Goal: Task Accomplishment & Management: Complete application form

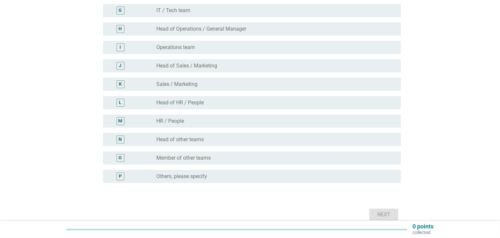
scroll to position [198, 0]
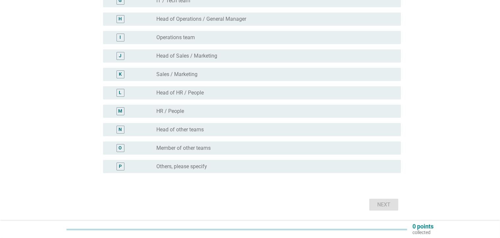
click at [198, 132] on label "Head of other teams" at bounding box center [179, 129] width 47 height 7
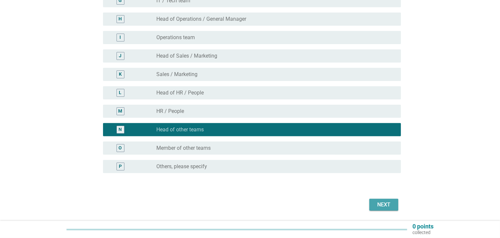
click at [388, 201] on div "Next" at bounding box center [384, 205] width 18 height 8
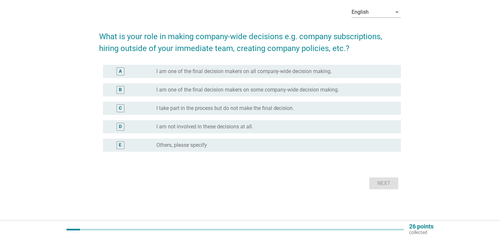
scroll to position [0, 0]
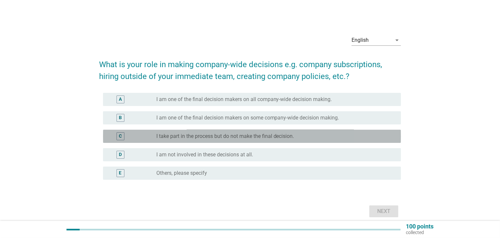
click at [267, 136] on label "I take part in the process but do not make the final decision." at bounding box center [225, 136] width 138 height 7
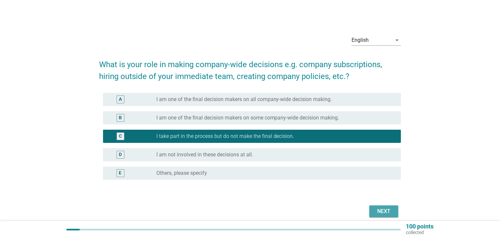
click at [376, 207] on button "Next" at bounding box center [384, 212] width 29 height 12
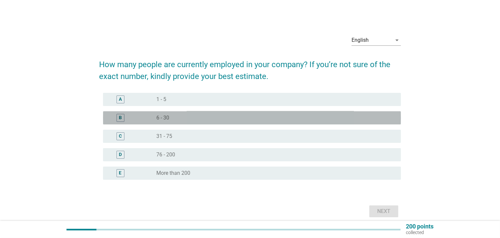
click at [195, 120] on div "radio_button_unchecked 6 - 30" at bounding box center [273, 118] width 234 height 7
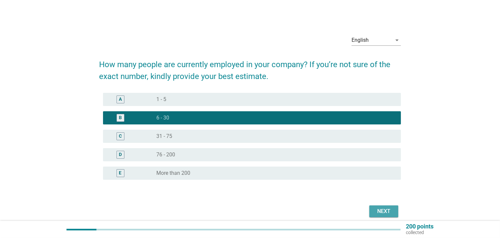
click at [375, 209] on div "Next" at bounding box center [384, 211] width 18 height 8
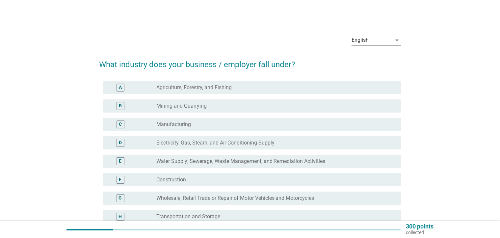
click at [206, 128] on div "C radio_button_unchecked Manufacturing" at bounding box center [252, 124] width 298 height 13
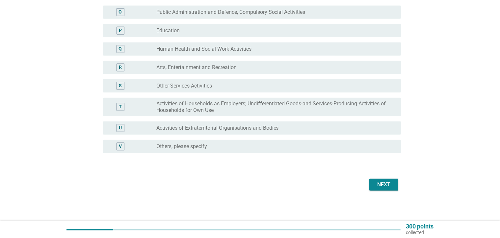
scroll to position [335, 0]
click at [389, 183] on div "Next" at bounding box center [384, 184] width 18 height 8
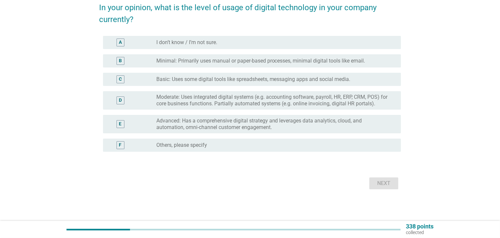
scroll to position [0, 0]
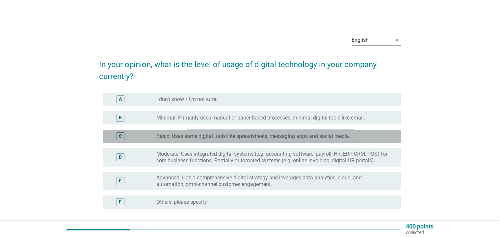
drag, startPoint x: 244, startPoint y: 140, endPoint x: 261, endPoint y: 146, distance: 18.4
click at [244, 140] on div "radio_button_unchecked Basic: Uses some digital tools like spreadsheets, messag…" at bounding box center [275, 136] width 239 height 8
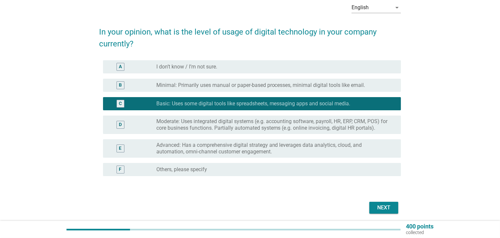
scroll to position [57, 0]
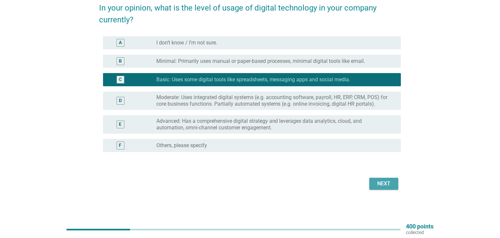
click at [385, 183] on div "Next" at bounding box center [384, 184] width 18 height 8
click at [385, 183] on div "Next" at bounding box center [250, 184] width 302 height 16
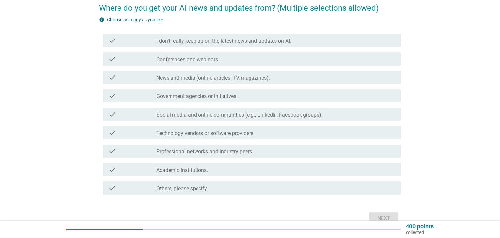
scroll to position [0, 0]
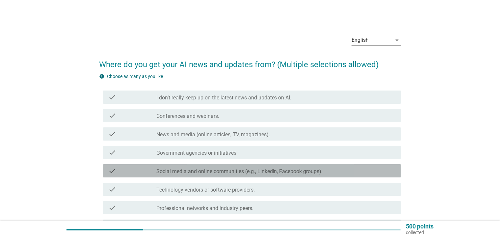
click at [224, 174] on label "Social media and online communities (e.g., LinkedIn, Facebook groups)." at bounding box center [239, 171] width 167 height 7
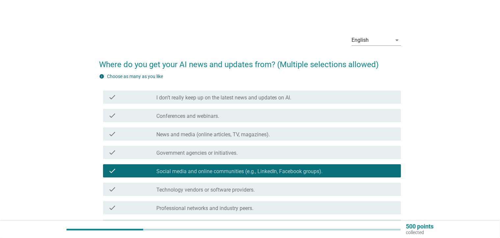
click at [204, 140] on div "check check_box_outline_blank News and media (online articles, TV, magazines)." at bounding box center [252, 133] width 298 height 13
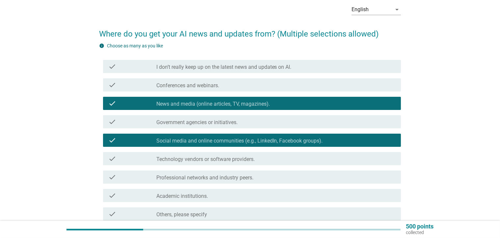
scroll to position [91, 0]
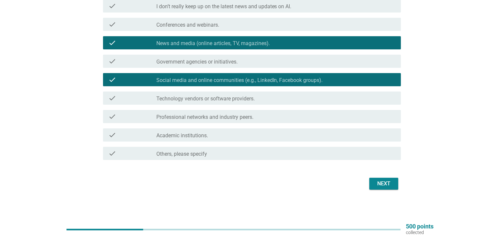
click at [381, 184] on div "Next" at bounding box center [384, 184] width 18 height 8
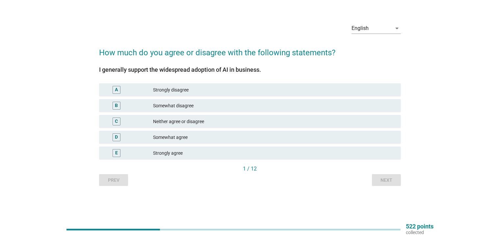
scroll to position [0, 0]
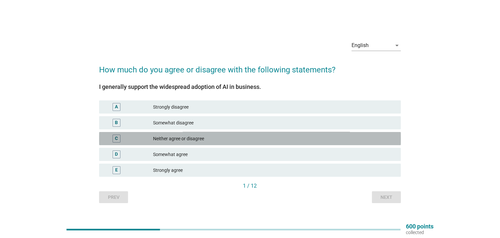
click at [187, 140] on div "Neither agree or disagree" at bounding box center [274, 139] width 243 height 8
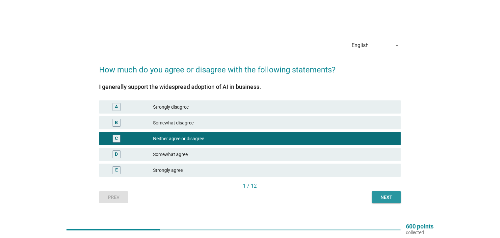
click at [387, 196] on div "Next" at bounding box center [386, 197] width 18 height 7
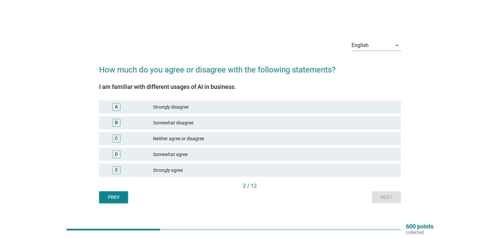
click at [189, 141] on div "Neither agree or disagree" at bounding box center [274, 139] width 243 height 8
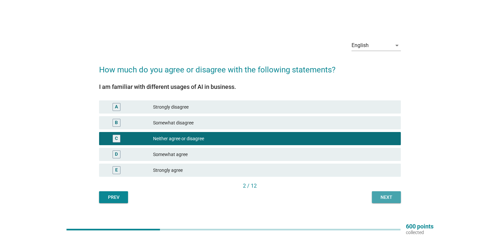
click at [386, 199] on div "Next" at bounding box center [386, 197] width 18 height 7
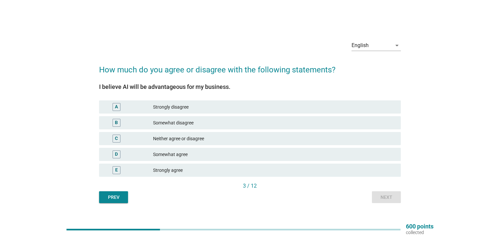
click at [194, 141] on div "Neither agree or disagree" at bounding box center [274, 139] width 243 height 8
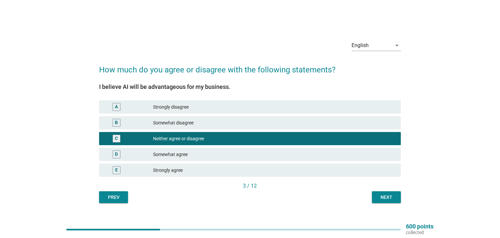
click at [388, 196] on div "Next" at bounding box center [386, 197] width 18 height 7
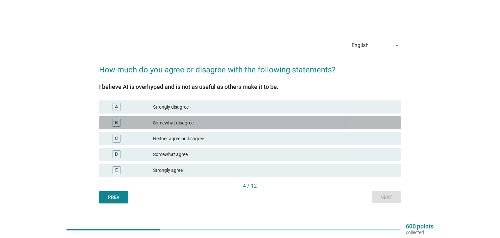
click at [179, 121] on div "Somewhat disagree" at bounding box center [274, 123] width 243 height 8
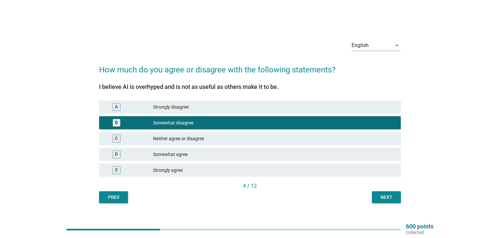
click at [206, 153] on div "Somewhat agree" at bounding box center [274, 155] width 243 height 8
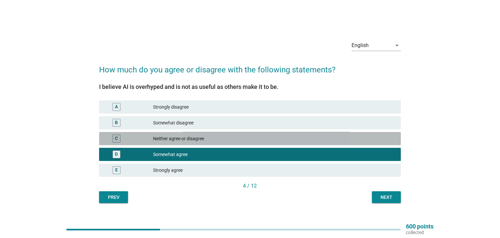
click at [218, 138] on div "Neither agree or disagree" at bounding box center [274, 139] width 243 height 8
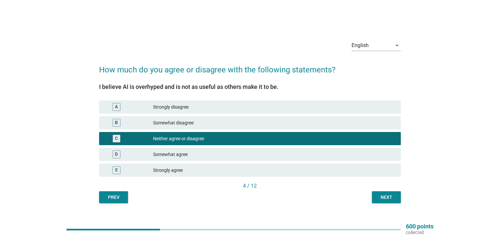
click at [390, 198] on div "Next" at bounding box center [386, 197] width 18 height 7
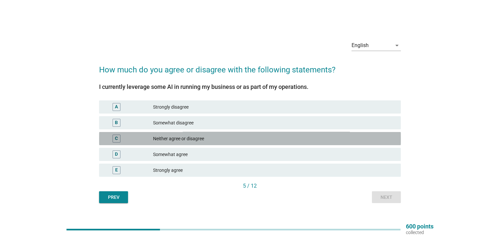
click at [222, 139] on div "Neither agree or disagree" at bounding box center [274, 139] width 243 height 8
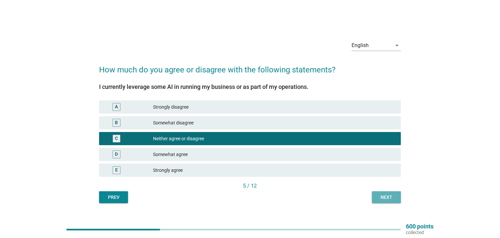
click at [378, 197] on div "Next" at bounding box center [386, 197] width 18 height 7
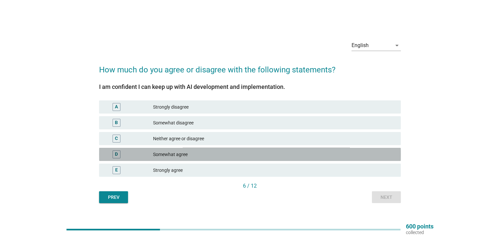
click at [192, 152] on div "Somewhat agree" at bounding box center [274, 155] width 243 height 8
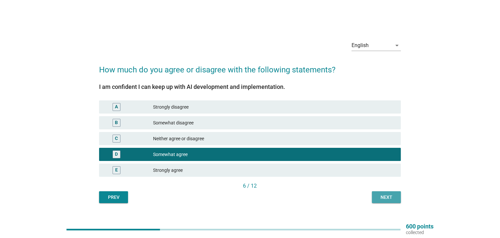
click at [390, 202] on button "Next" at bounding box center [386, 197] width 29 height 12
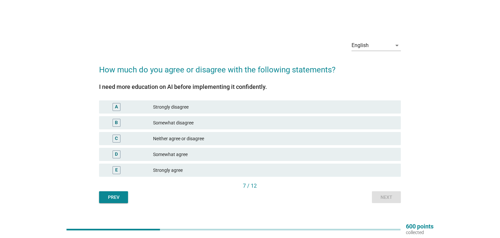
click at [194, 144] on div "C Neither agree or disagree" at bounding box center [250, 138] width 302 height 13
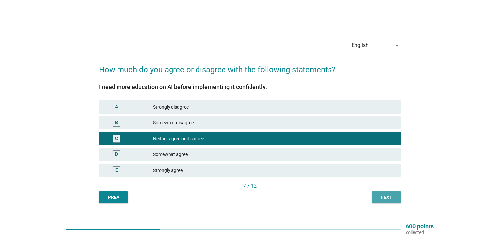
click at [373, 194] on button "Next" at bounding box center [386, 197] width 29 height 12
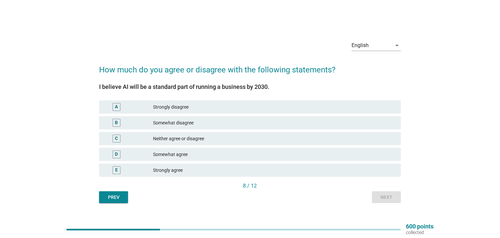
click at [199, 153] on div "Somewhat agree" at bounding box center [274, 155] width 243 height 8
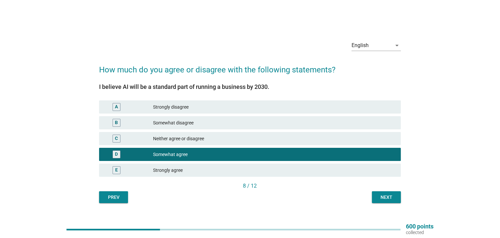
click at [382, 194] on div "Next" at bounding box center [386, 197] width 18 height 7
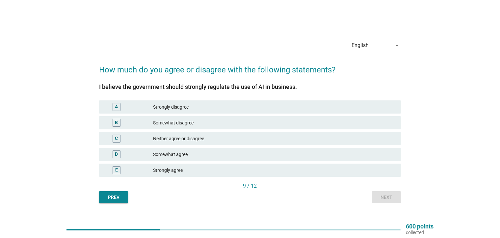
click at [190, 143] on div "C Neither agree or disagree" at bounding box center [250, 138] width 302 height 13
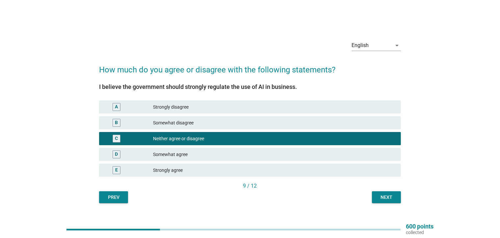
click at [377, 197] on button "Next" at bounding box center [386, 197] width 29 height 12
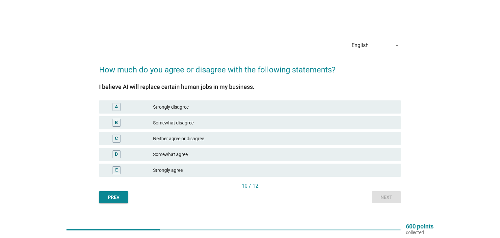
click at [202, 135] on div "Neither agree or disagree" at bounding box center [274, 139] width 243 height 8
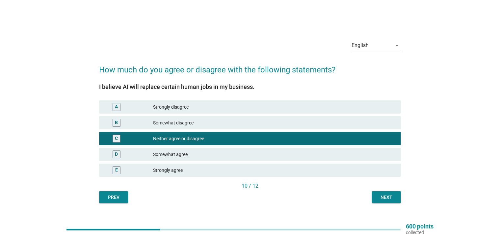
click at [374, 195] on button "Next" at bounding box center [386, 197] width 29 height 12
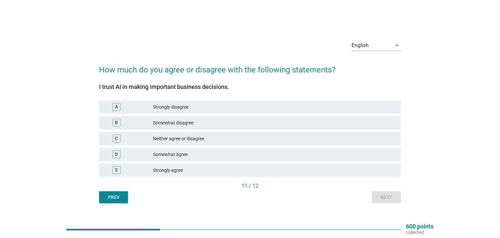
click at [183, 134] on div "C Neither agree or disagree" at bounding box center [250, 138] width 302 height 13
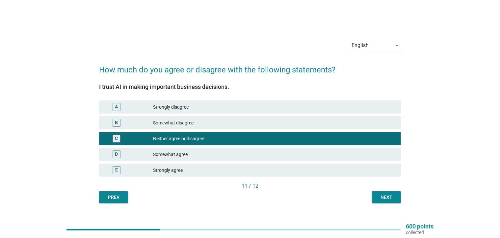
click at [391, 195] on div "Next" at bounding box center [386, 197] width 18 height 7
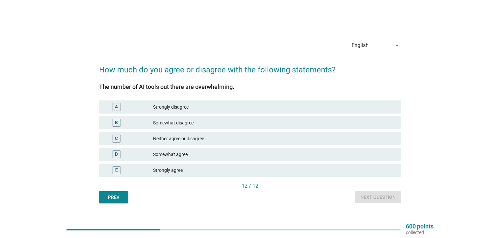
click at [185, 136] on div "Neither agree or disagree" at bounding box center [274, 139] width 243 height 8
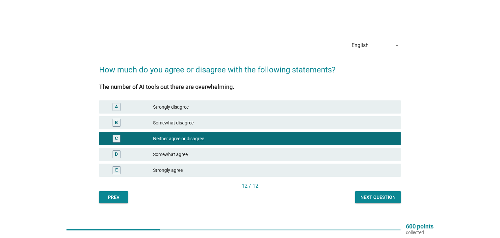
click at [369, 197] on div "Next question" at bounding box center [378, 197] width 35 height 7
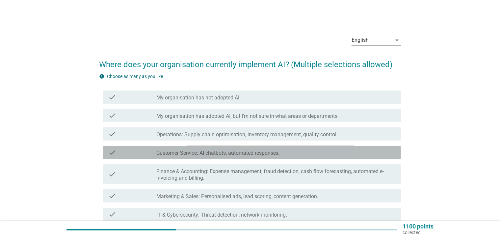
click at [202, 154] on label "Customer Service: AI chatbots, automated responses." at bounding box center [218, 153] width 124 height 7
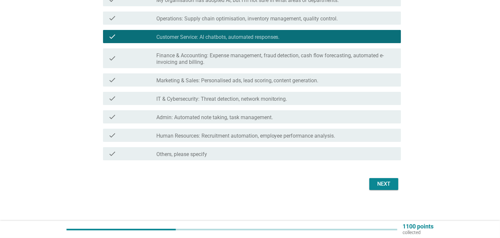
scroll to position [116, 0]
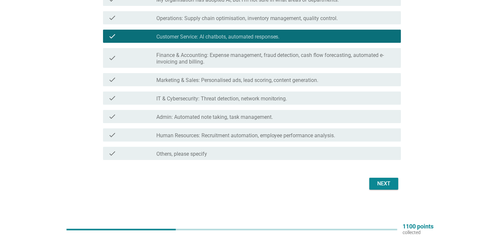
click at [389, 183] on div "Next" at bounding box center [384, 184] width 18 height 8
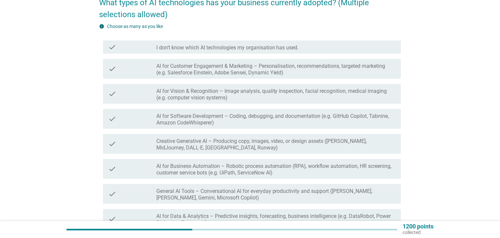
scroll to position [66, 0]
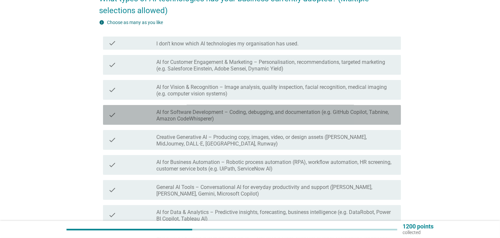
click at [182, 113] on label "AI for Software Development – Coding, debugging, and documentation (e.g. GitHub…" at bounding box center [275, 115] width 239 height 13
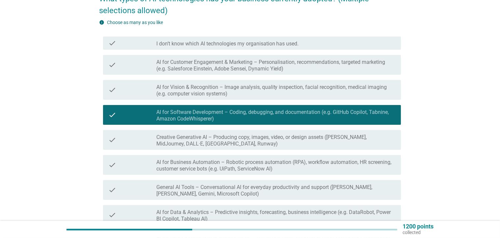
scroll to position [199, 0]
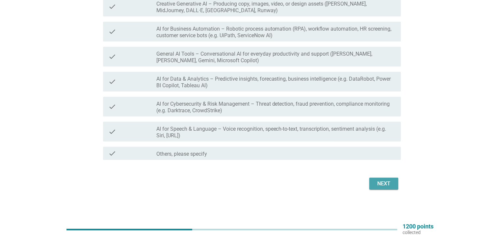
click at [388, 186] on div "Next" at bounding box center [384, 184] width 18 height 8
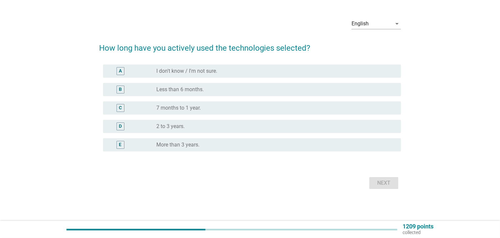
scroll to position [0, 0]
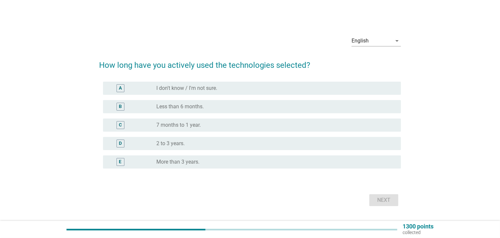
click at [206, 90] on label "I don't know / I'm not sure." at bounding box center [186, 88] width 61 height 7
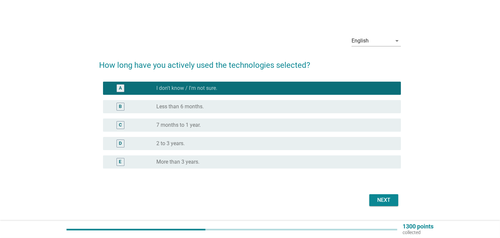
click at [395, 202] on button "Next" at bounding box center [384, 200] width 29 height 12
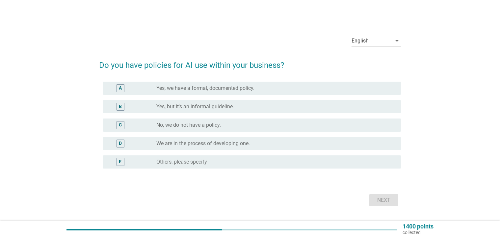
click at [217, 124] on label "No, we do not have a policy." at bounding box center [188, 125] width 65 height 7
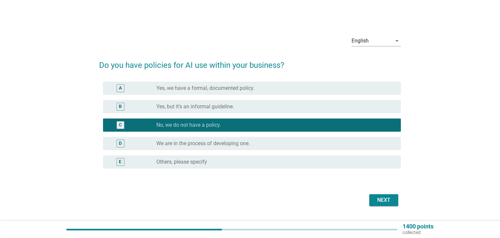
click at [385, 200] on div "Next" at bounding box center [384, 200] width 18 height 8
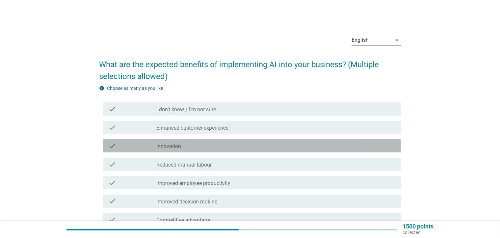
click at [209, 146] on div "check_box_outline_blank Innovation" at bounding box center [275, 146] width 239 height 8
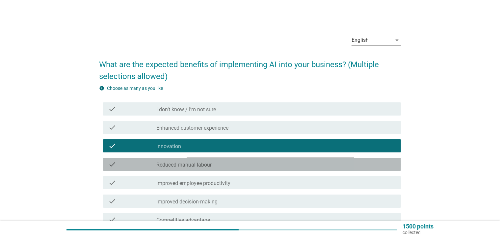
click at [214, 165] on div "check_box_outline_blank Reduced manual labour" at bounding box center [275, 164] width 239 height 8
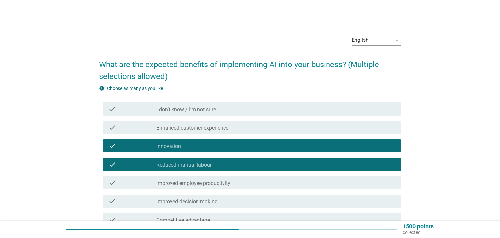
click at [267, 180] on div "check_box_outline_blank Improved employee productivity" at bounding box center [275, 183] width 239 height 8
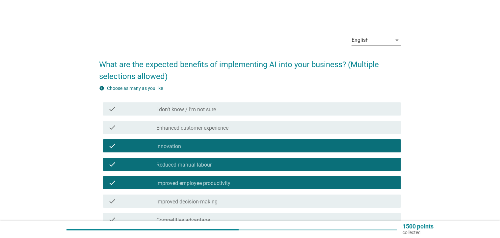
scroll to position [122, 0]
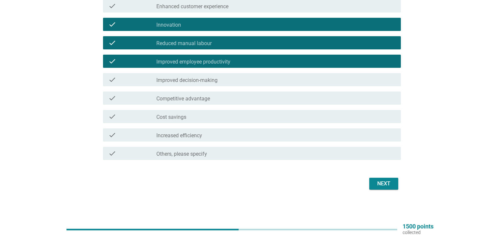
click at [389, 186] on div "Next" at bounding box center [384, 184] width 18 height 8
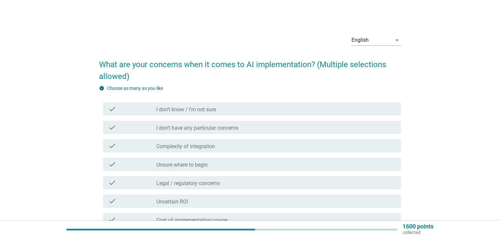
click at [222, 164] on div "check_box_outline_blank Unsure where to begin" at bounding box center [275, 164] width 239 height 8
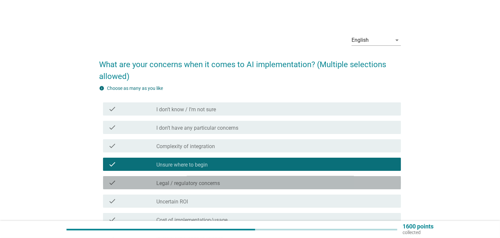
click at [223, 180] on div "check_box_outline_blank Legal / regulatory concerns" at bounding box center [275, 183] width 239 height 8
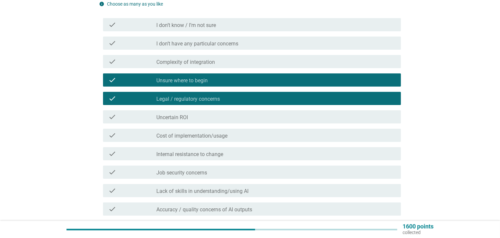
scroll to position [198, 0]
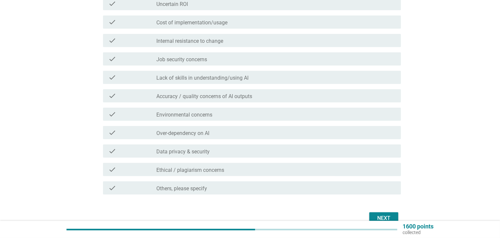
click at [378, 215] on div "Next" at bounding box center [384, 218] width 18 height 8
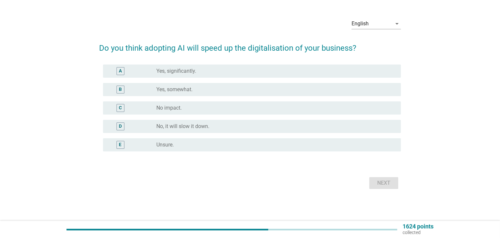
scroll to position [0, 0]
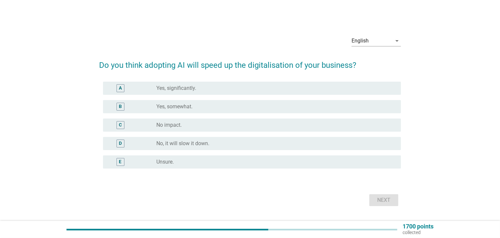
click at [193, 109] on label "Yes, somewhat." at bounding box center [174, 106] width 36 height 7
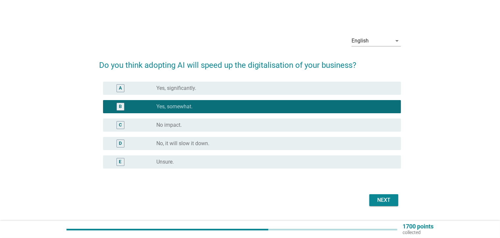
click at [377, 198] on div "Next" at bounding box center [384, 200] width 18 height 8
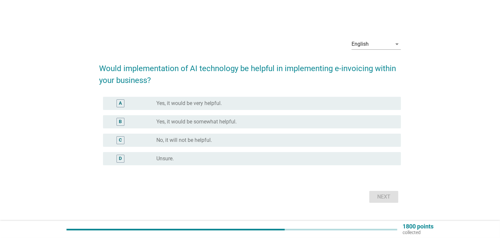
click at [221, 122] on label "Yes, it would be somewhat helpful." at bounding box center [196, 122] width 80 height 7
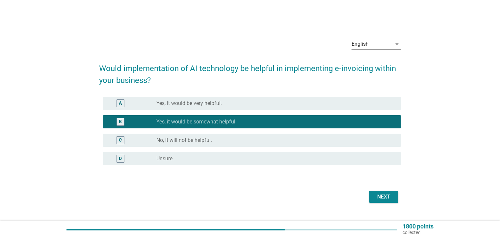
click at [372, 196] on button "Next" at bounding box center [384, 197] width 29 height 12
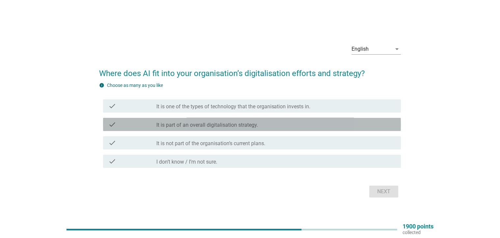
click at [251, 130] on div "check check_box_outline_blank It is part of an overall digitalisation strategy." at bounding box center [252, 124] width 298 height 13
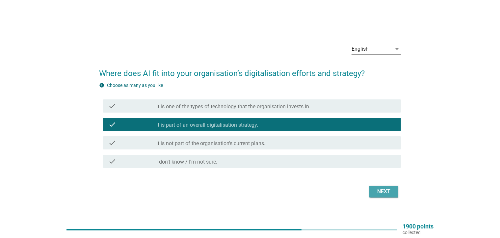
click at [384, 196] on button "Next" at bounding box center [384, 192] width 29 height 12
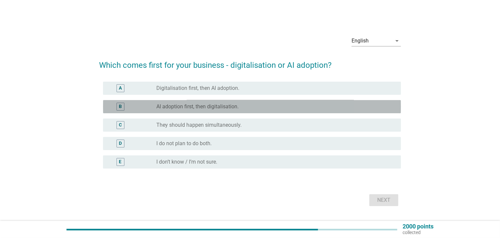
click at [219, 109] on label "AI adoption first, then digitalisation." at bounding box center [197, 106] width 82 height 7
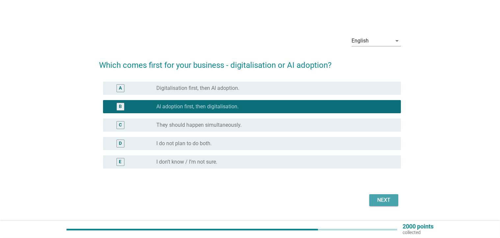
click at [378, 201] on div "Next" at bounding box center [384, 200] width 18 height 8
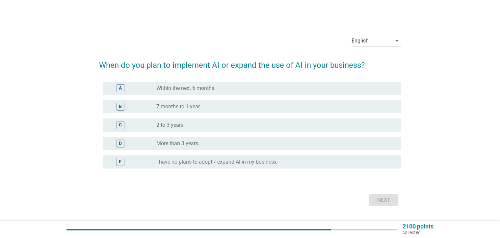
click at [217, 159] on label "I have no plans to adopt / expand AI in my business." at bounding box center [217, 162] width 122 height 7
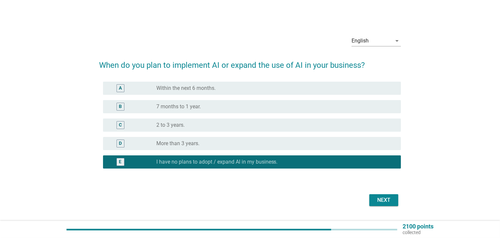
click at [207, 89] on label "Within the next 6 months." at bounding box center [185, 88] width 59 height 7
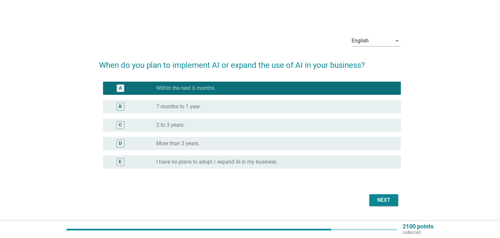
click at [207, 107] on div "radio_button_unchecked 7 months to 1 year." at bounding box center [273, 106] width 234 height 7
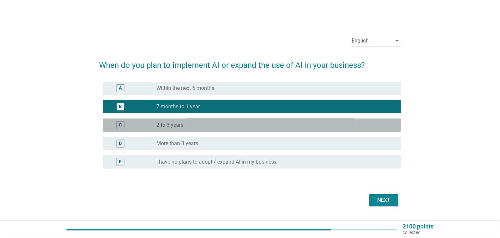
click at [213, 123] on div "radio_button_unchecked 2 to 3 years." at bounding box center [273, 125] width 234 height 7
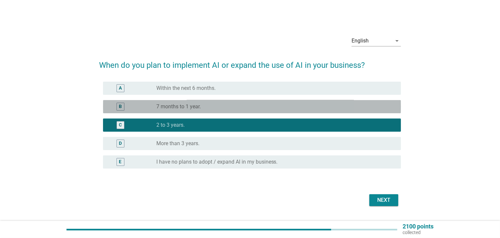
click at [295, 103] on div "radio_button_unchecked 7 months to 1 year." at bounding box center [273, 106] width 234 height 7
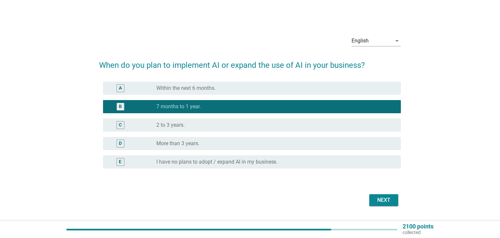
click at [379, 197] on div "Next" at bounding box center [384, 200] width 18 height 8
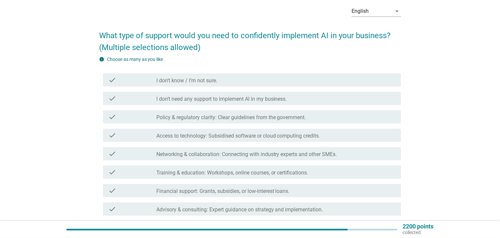
scroll to position [66, 0]
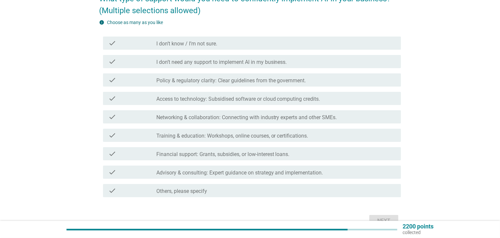
click at [201, 102] on label "Access to technology: Subsidised software or cloud computing credits." at bounding box center [238, 99] width 164 height 7
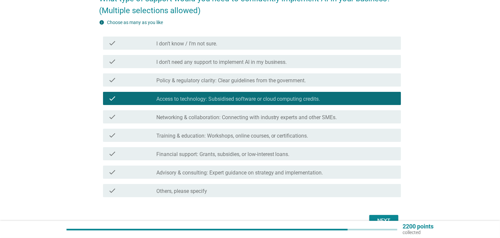
click at [203, 113] on div "check_box_outline_blank Networking & collaboration: Connecting with industry ex…" at bounding box center [275, 117] width 239 height 8
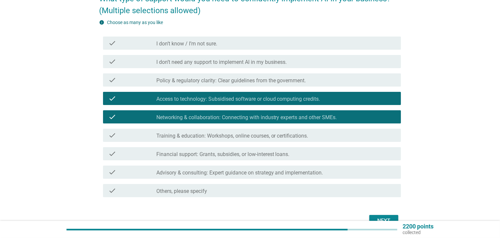
click at [385, 218] on div "Next" at bounding box center [384, 221] width 18 height 8
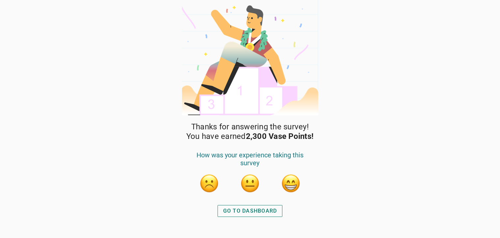
click at [256, 214] on div "GO TO DASHBOARD" at bounding box center [250, 211] width 54 height 8
